Goal: Task Accomplishment & Management: Manage account settings

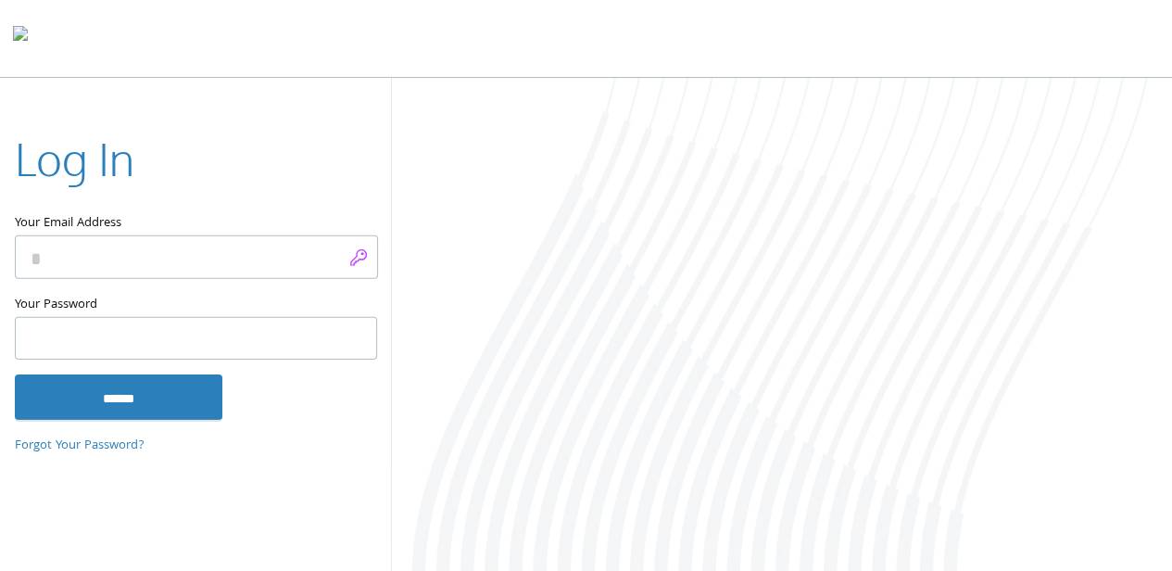
click at [362, 258] on input "Your Email Address" at bounding box center [196, 257] width 363 height 44
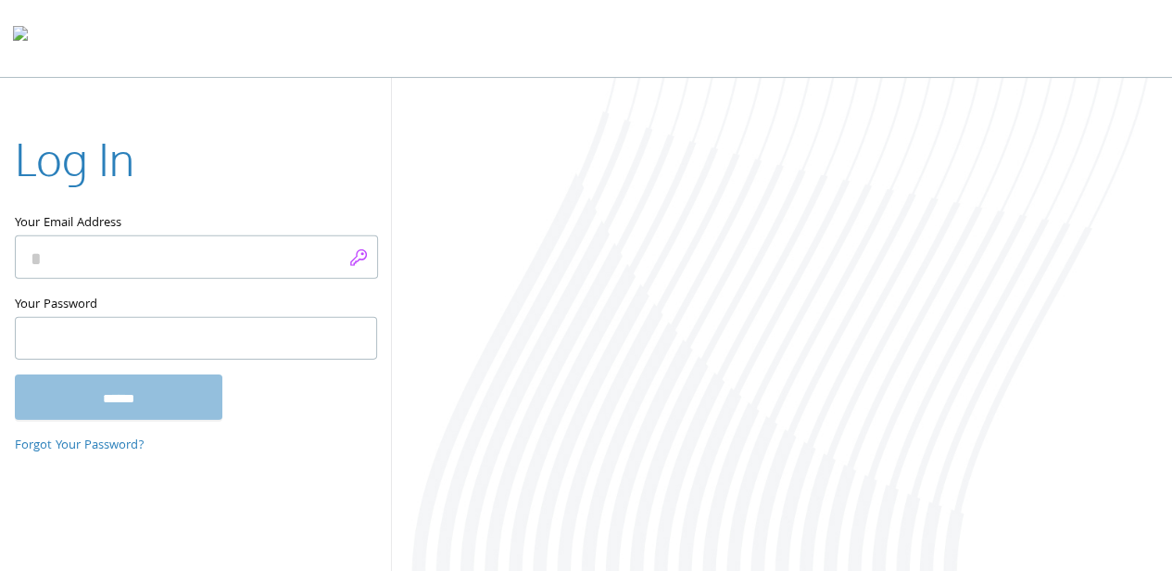
type input "**********"
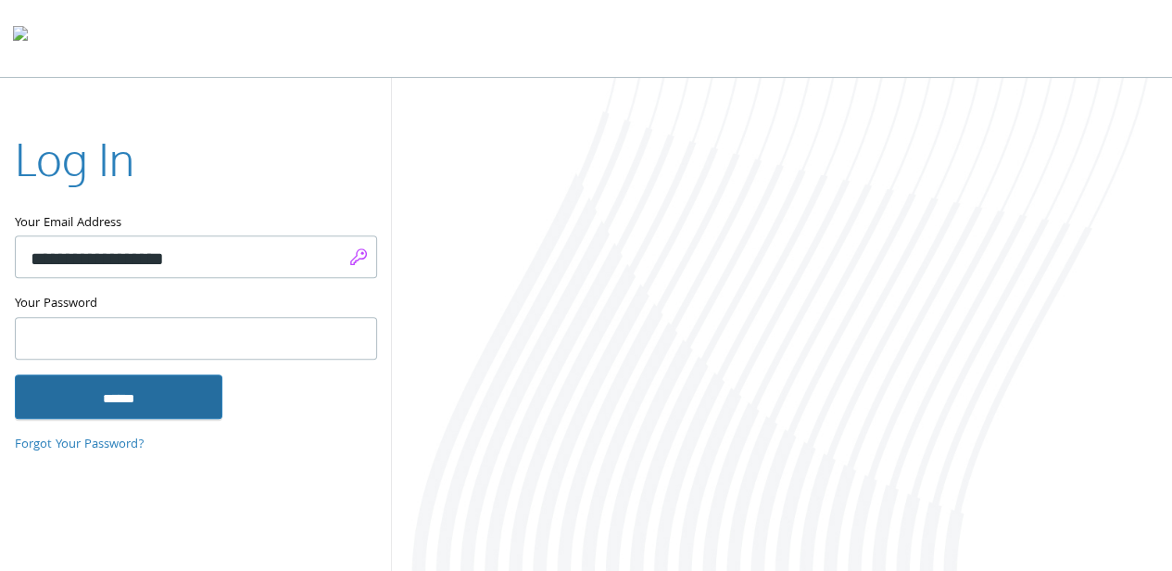
click at [146, 399] on input "******" at bounding box center [119, 396] width 208 height 44
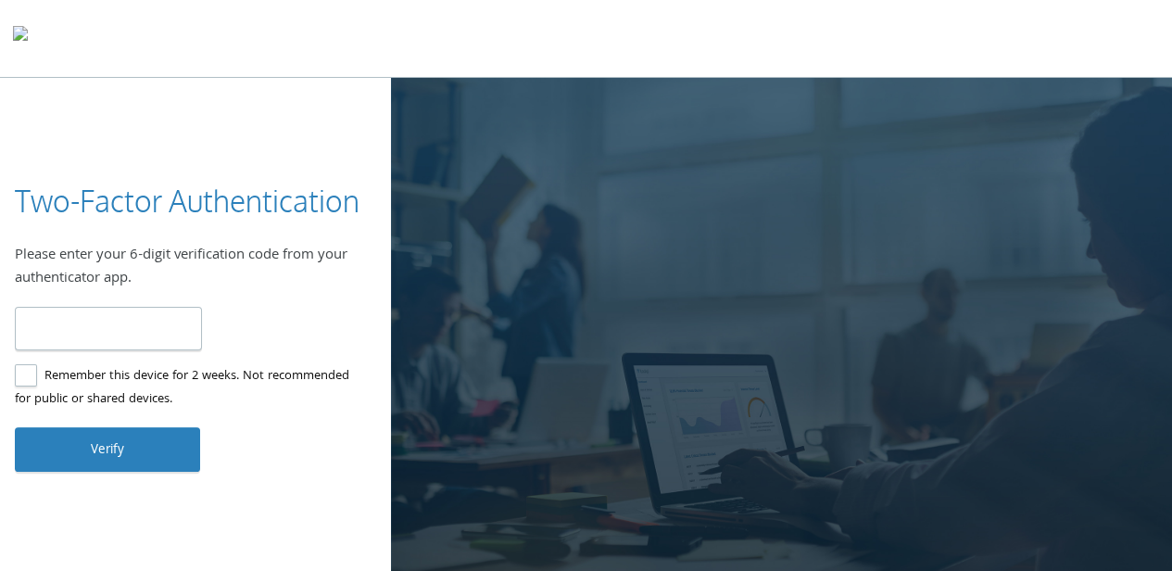
type input "******"
